Goal: Information Seeking & Learning: Learn about a topic

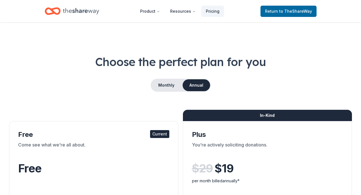
scroll to position [5, 0]
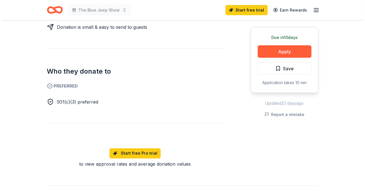
scroll to position [274, 0]
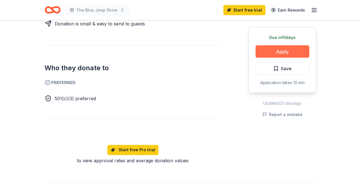
click at [277, 51] on button "Apply" at bounding box center [282, 52] width 54 height 12
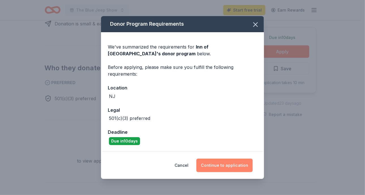
click at [206, 163] on button "Continue to application" at bounding box center [224, 166] width 56 height 14
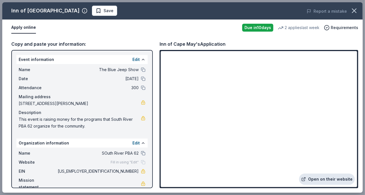
click at [314, 176] on link "Open on their website" at bounding box center [327, 179] width 56 height 11
